Goal: Task Accomplishment & Management: Manage account settings

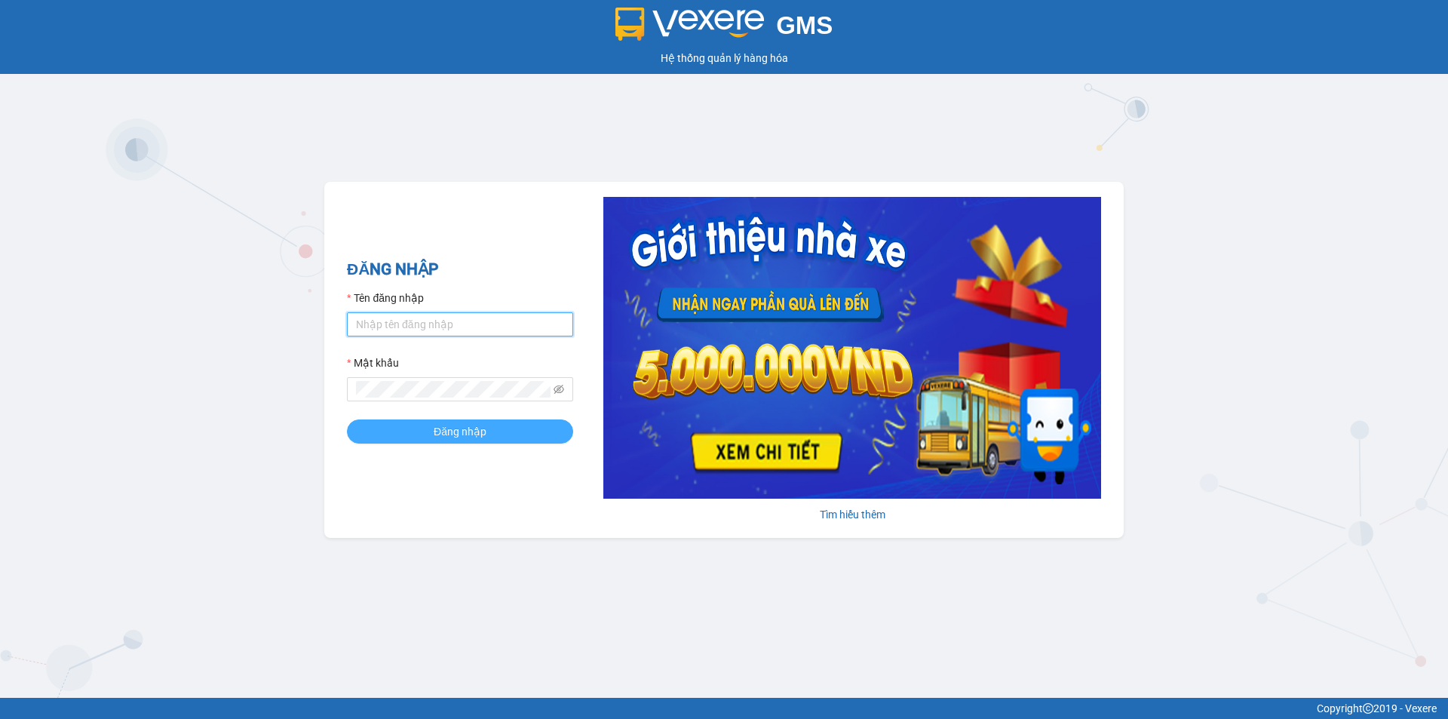
type input "thuhien.khanhphong"
click at [460, 431] on span "Đăng nhập" at bounding box center [460, 431] width 53 height 17
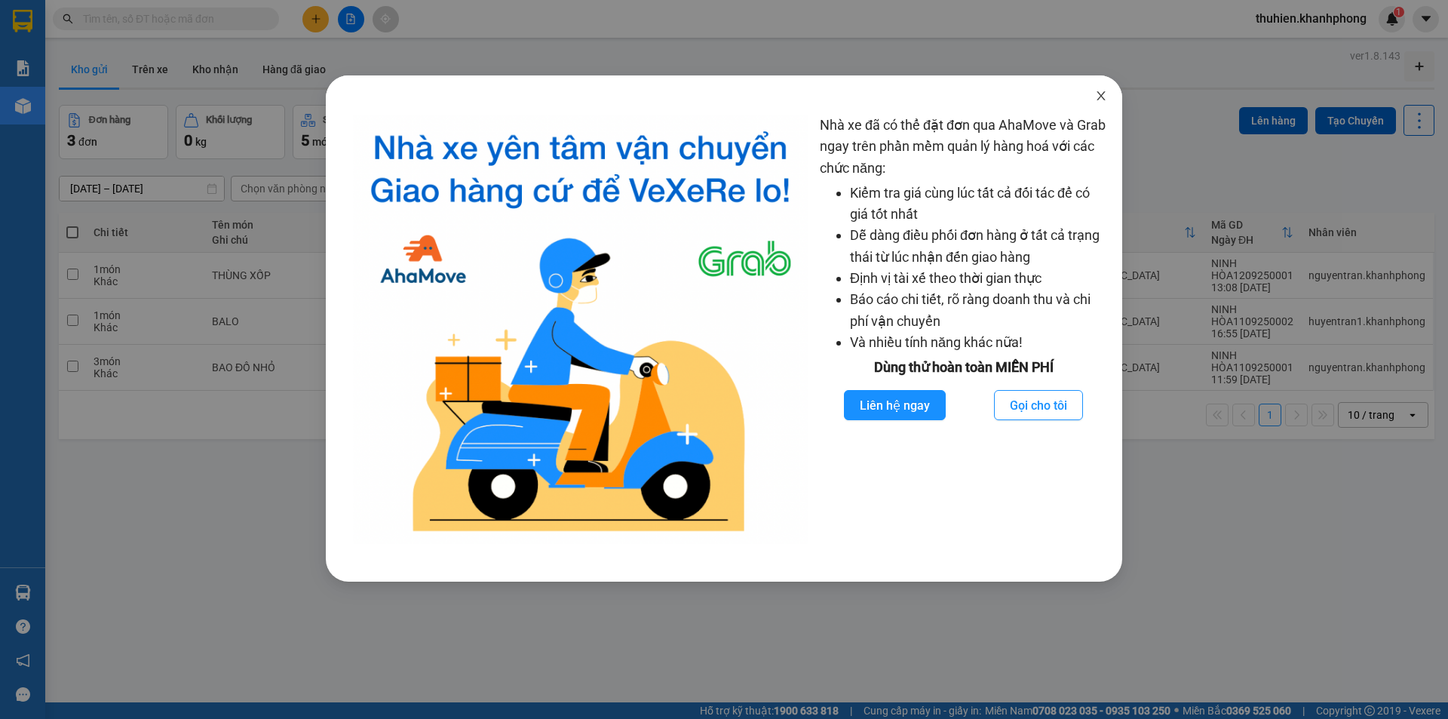
click at [1100, 94] on icon "close" at bounding box center [1101, 96] width 12 height 12
